Goal: Task Accomplishment & Management: Manage account settings

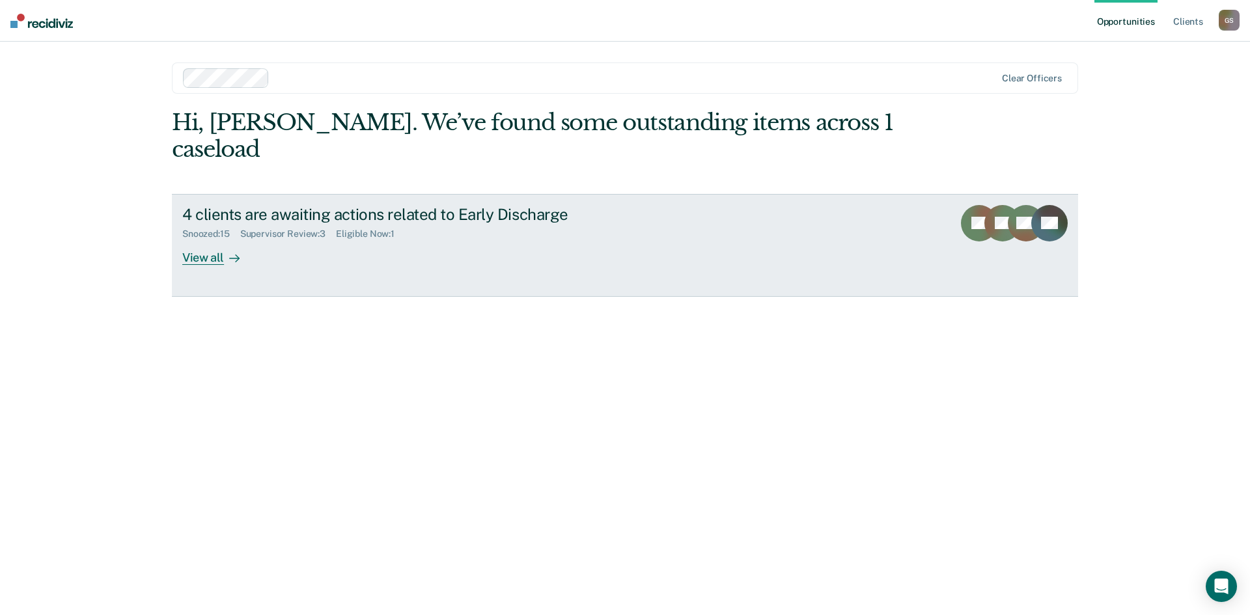
click at [201, 240] on div "View all" at bounding box center [218, 252] width 73 height 25
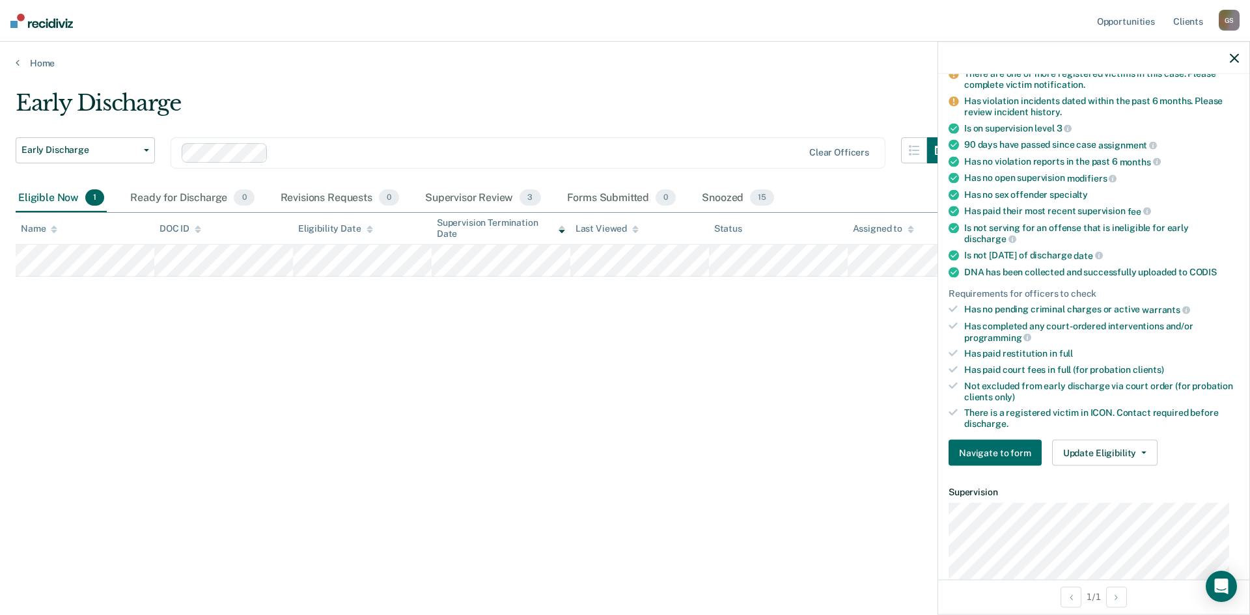
scroll to position [391, 0]
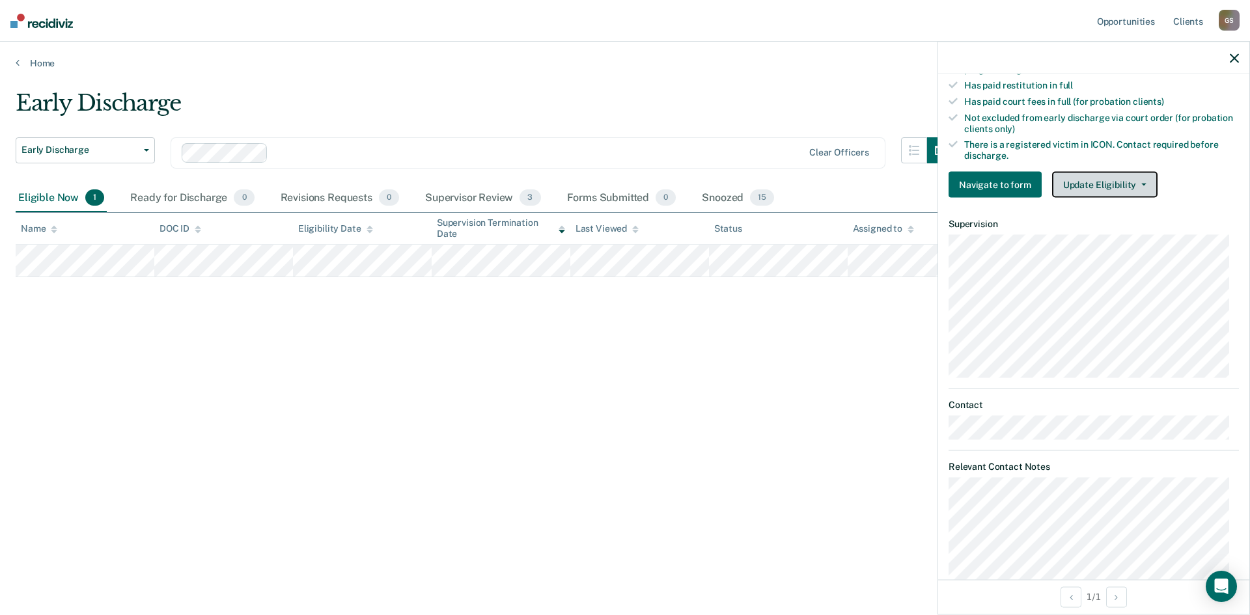
click at [1091, 184] on button "Update Eligibility" at bounding box center [1104, 185] width 105 height 26
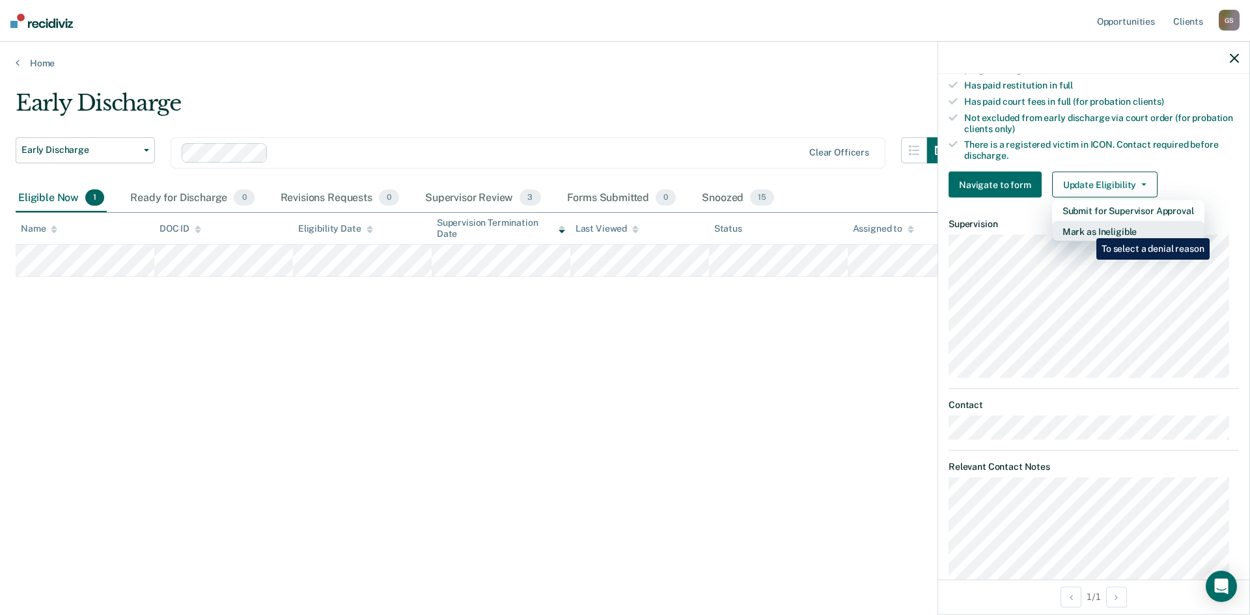
click at [1087, 229] on button "Mark as Ineligible" at bounding box center [1128, 231] width 152 height 21
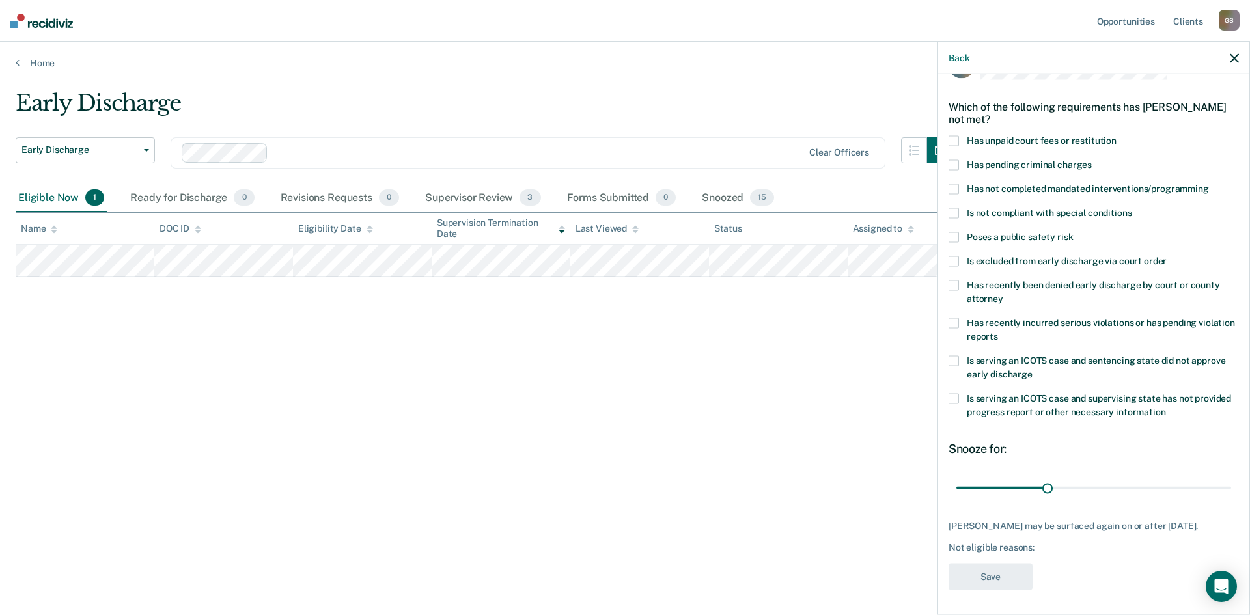
click at [957, 145] on span at bounding box center [954, 140] width 10 height 10
click at [1117, 135] on input "Has unpaid court fees or restitution" at bounding box center [1117, 135] width 0 height 0
drag, startPoint x: 985, startPoint y: 490, endPoint x: 1029, endPoint y: 491, distance: 44.9
type input "85"
click at [1029, 491] on input "range" at bounding box center [1094, 488] width 275 height 23
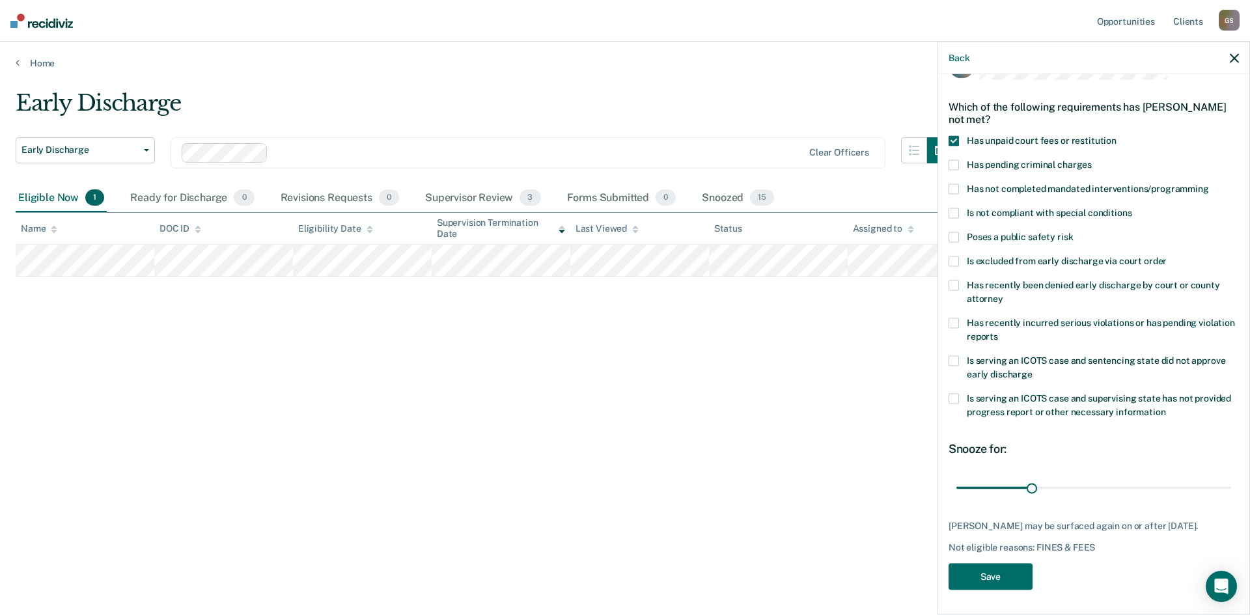
click at [957, 235] on span at bounding box center [954, 237] width 10 height 10
click at [1073, 232] on input "Poses a public safety risk" at bounding box center [1073, 232] width 0 height 0
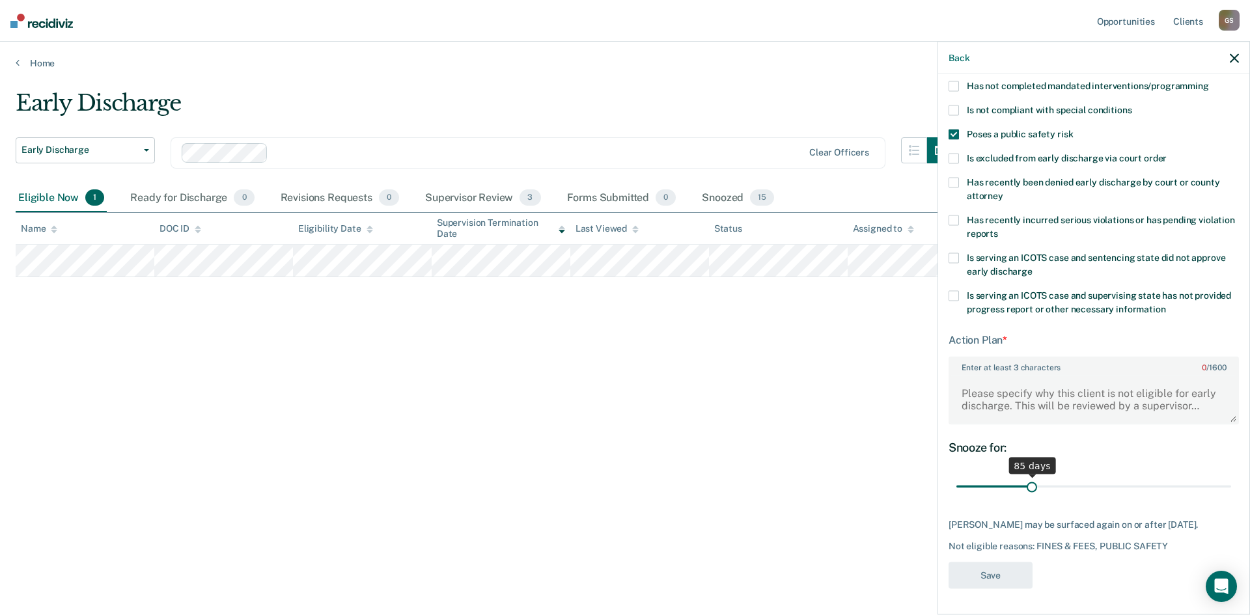
scroll to position [150, 0]
click at [1041, 383] on textarea "Enter at least 3 characters 0 / 1600" at bounding box center [1094, 399] width 288 height 48
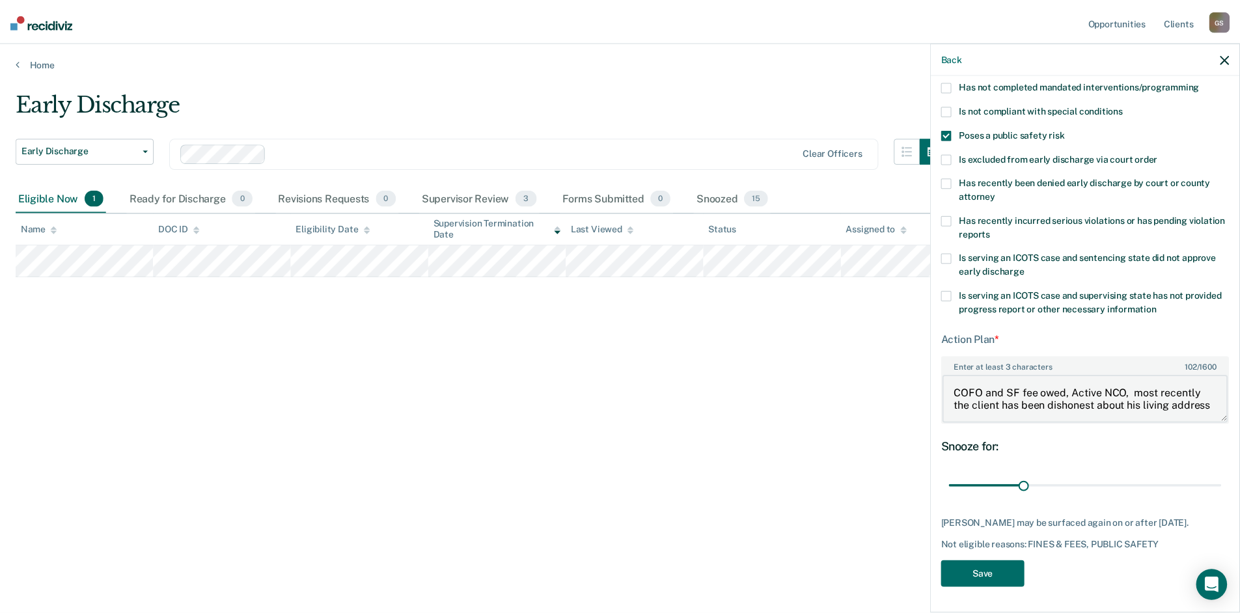
scroll to position [3, 0]
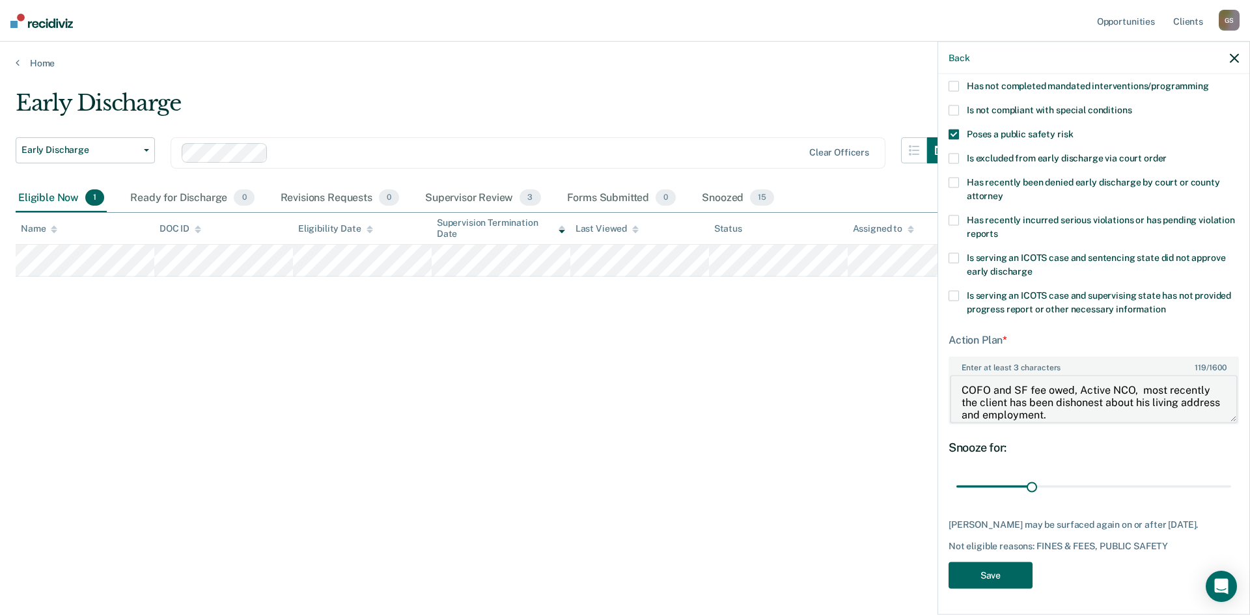
type textarea "COFO and SF fee owed, Active NCO, most recently the client has been dishonest a…"
click at [987, 570] on button "Save" at bounding box center [991, 575] width 84 height 27
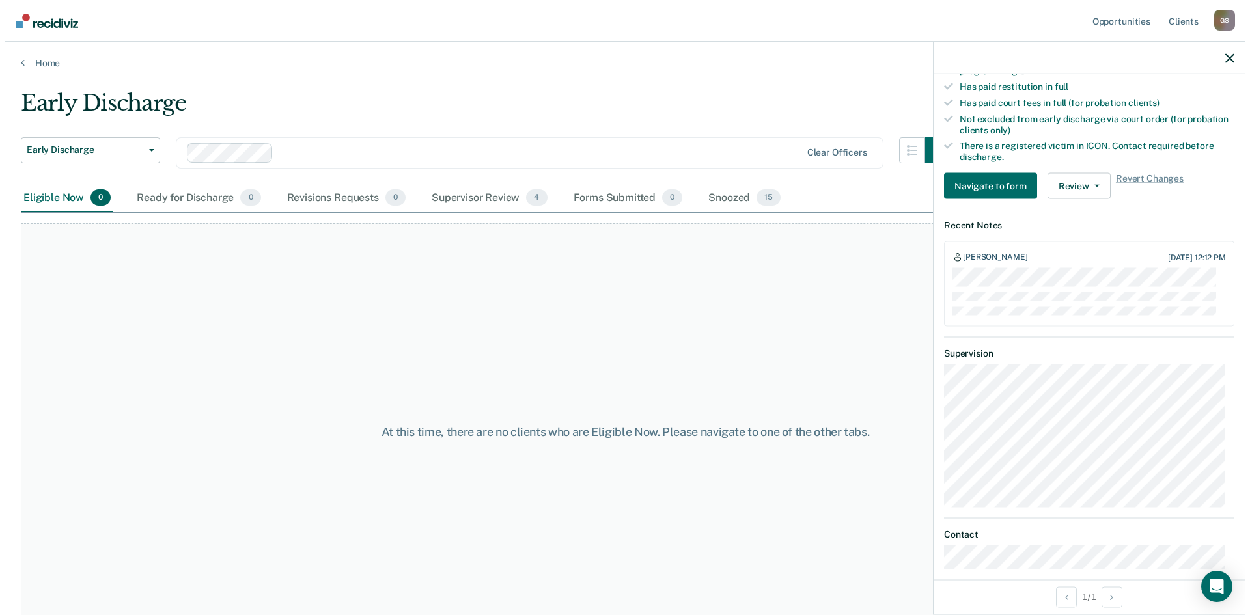
scroll to position [391, 0]
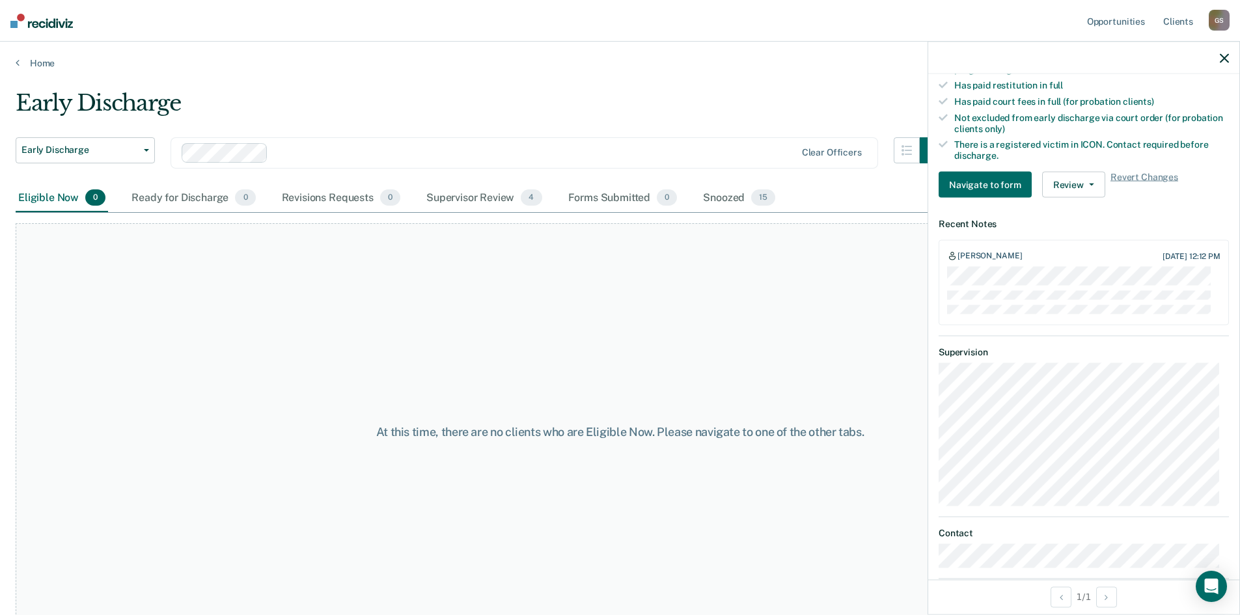
click at [948, 263] on div "Gina Snuttjer Sep 16, 2025 12:12 PM" at bounding box center [1084, 282] width 290 height 85
drag, startPoint x: 78, startPoint y: 23, endPoint x: 31, endPoint y: 28, distance: 47.8
click at [31, 28] on nav "Opportunities Client s Gina Snuttjer G S Profile How it works Log Out" at bounding box center [620, 21] width 1240 height 42
click at [32, 29] on nav "Opportunities Client s Gina Snuttjer G S Profile How it works Log Out" at bounding box center [620, 21] width 1240 height 42
click at [70, 25] on img at bounding box center [41, 21] width 63 height 14
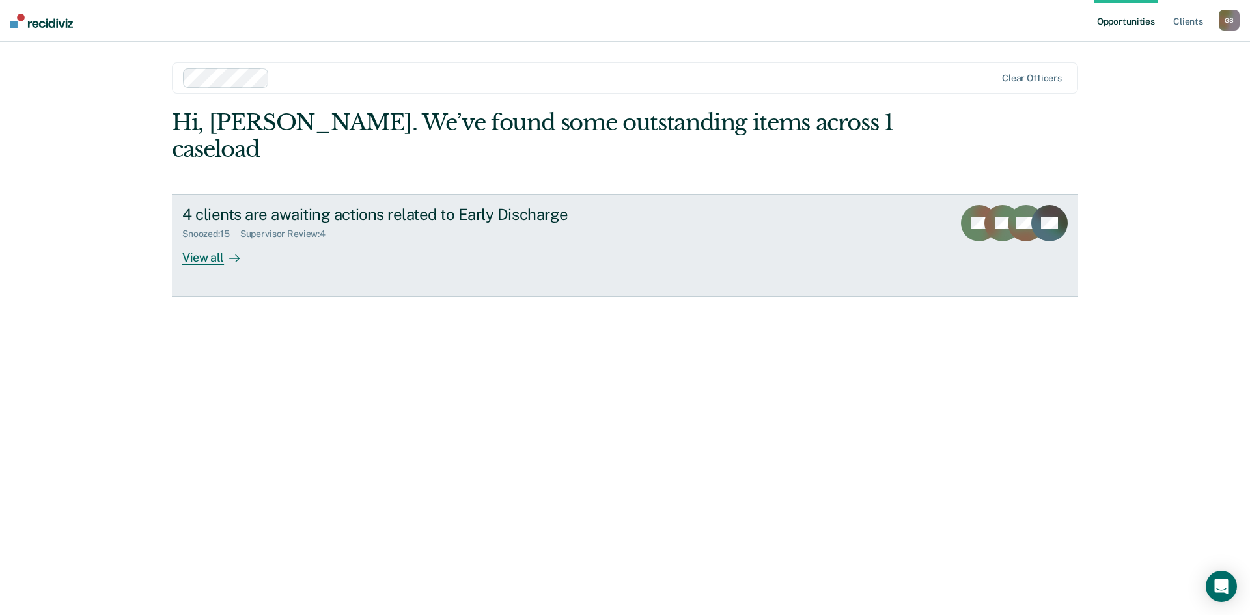
click at [215, 240] on div "View all" at bounding box center [218, 252] width 73 height 25
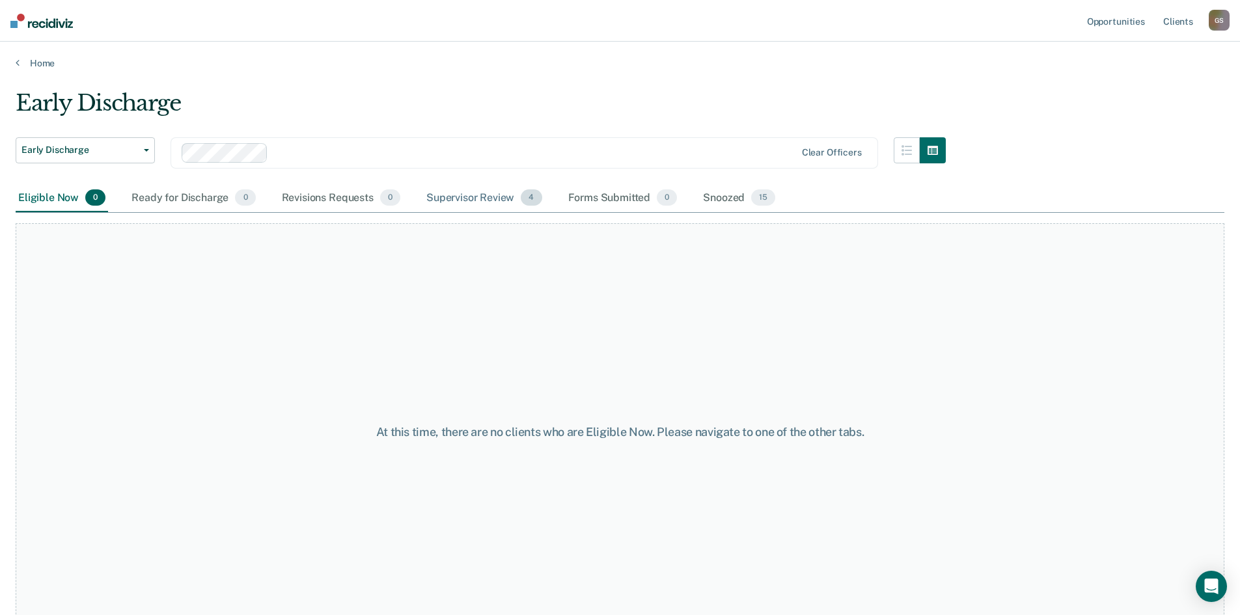
click at [471, 193] on div "Supervisor Review 4" at bounding box center [484, 198] width 121 height 29
